Goal: Register for event/course

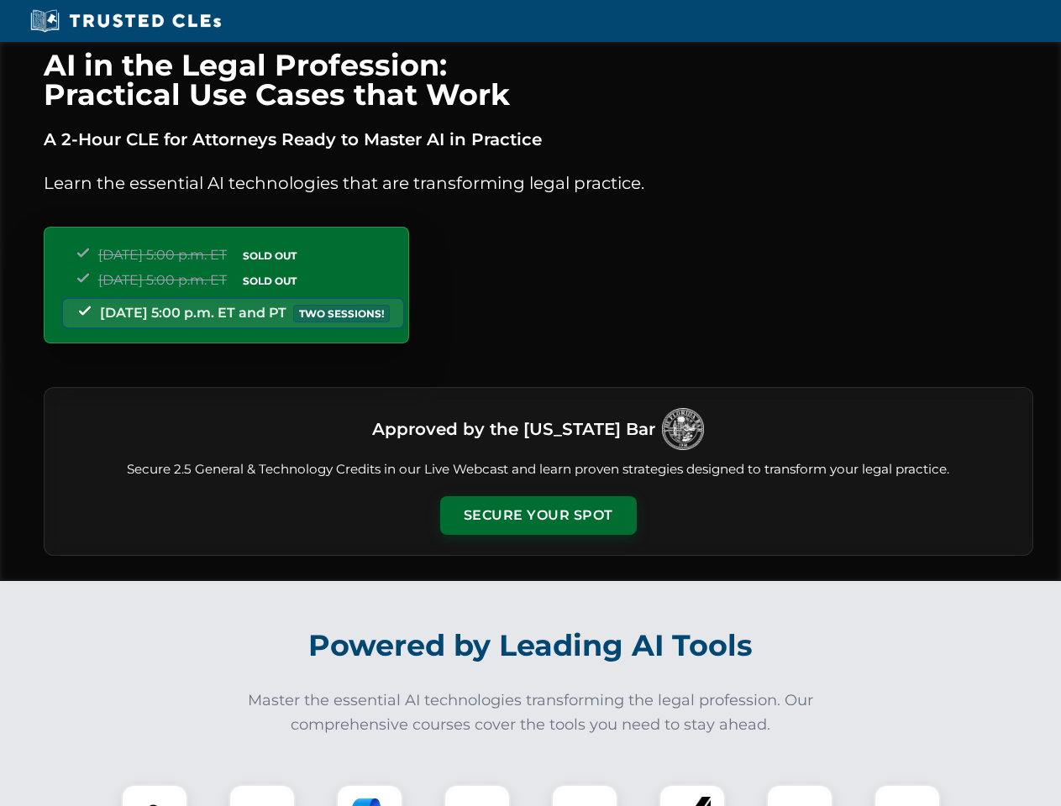
click at [537, 516] on button "Secure Your Spot" at bounding box center [538, 515] width 197 height 39
click at [155, 795] on img at bounding box center [154, 818] width 49 height 49
click at [262, 795] on div at bounding box center [261, 817] width 67 height 67
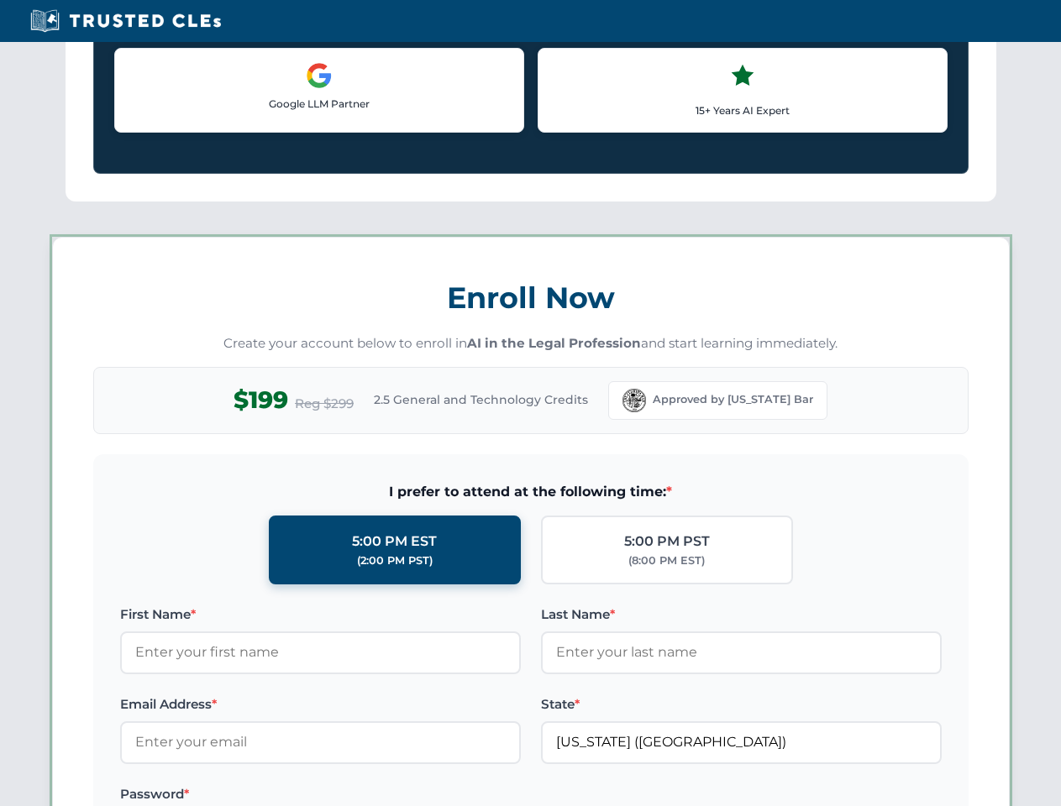
click at [477, 795] on label "Password *" at bounding box center [320, 794] width 401 height 20
